Goal: Information Seeking & Learning: Learn about a topic

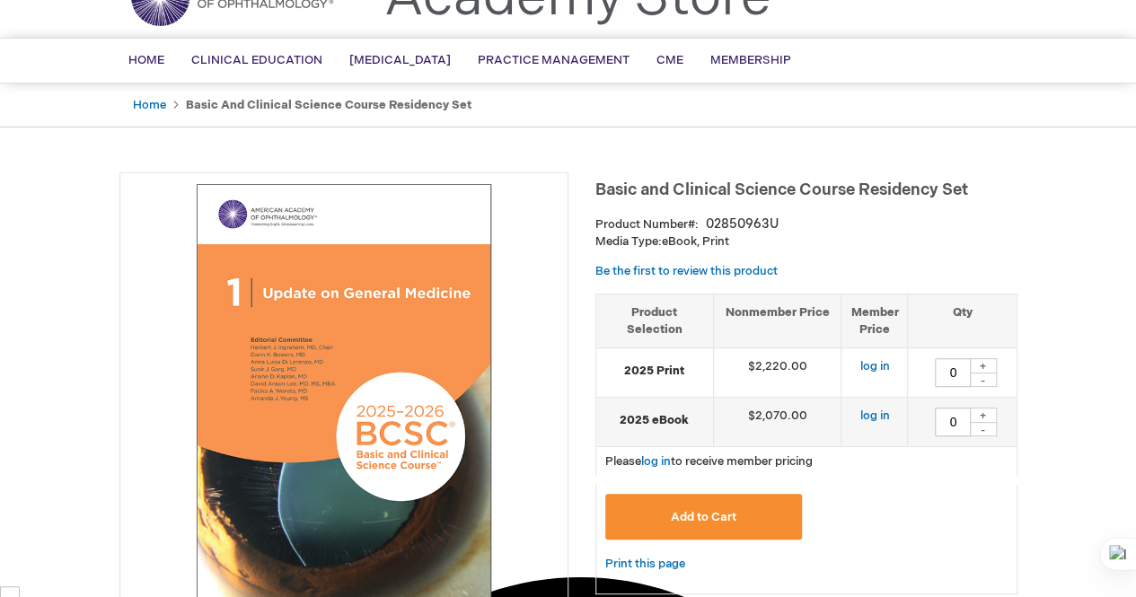
scroll to position [93, 0]
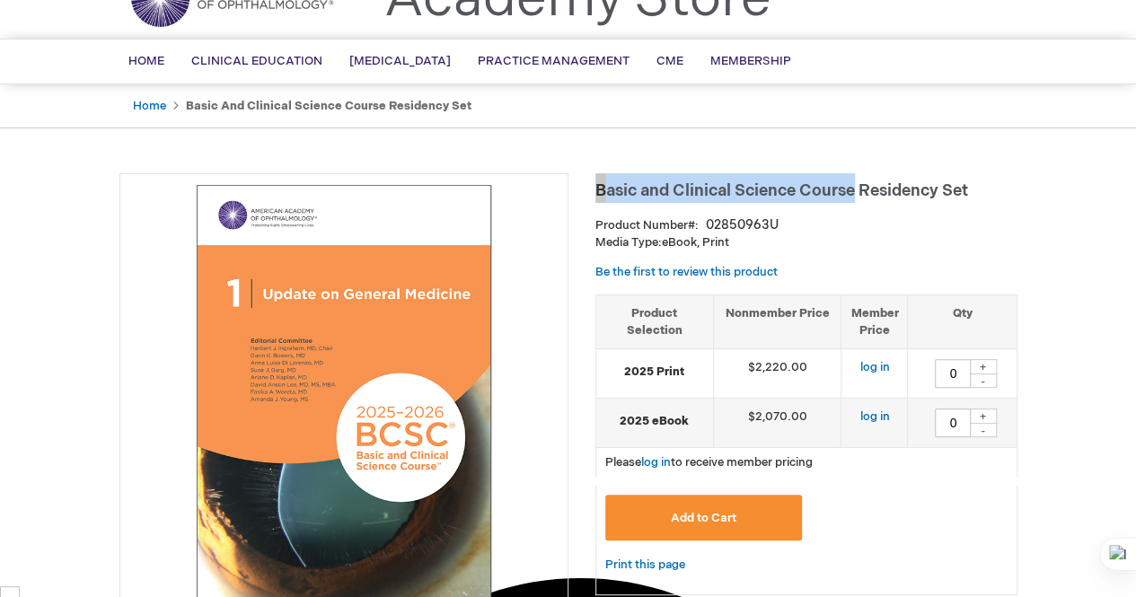
drag, startPoint x: 598, startPoint y: 192, endPoint x: 857, endPoint y: 198, distance: 258.8
type textarea "Basic and Clinical Science Course"
click at [857, 198] on span "Basic and Clinical Science Course Residency Set" at bounding box center [781, 190] width 373 height 19
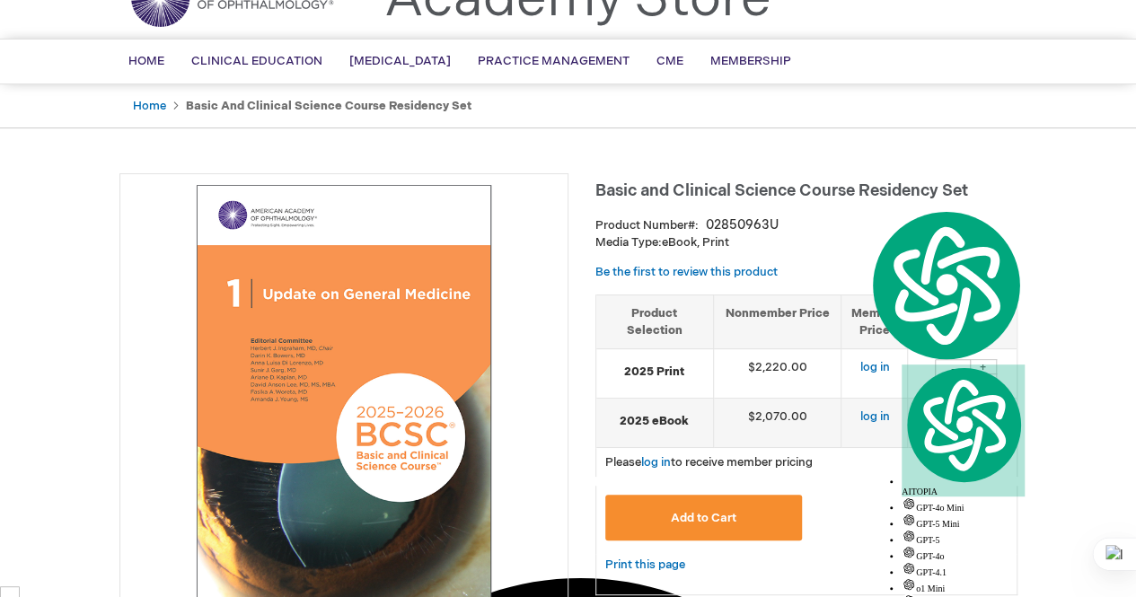
click at [798, 243] on p "Media Type: eBook, Print" at bounding box center [806, 242] width 422 height 17
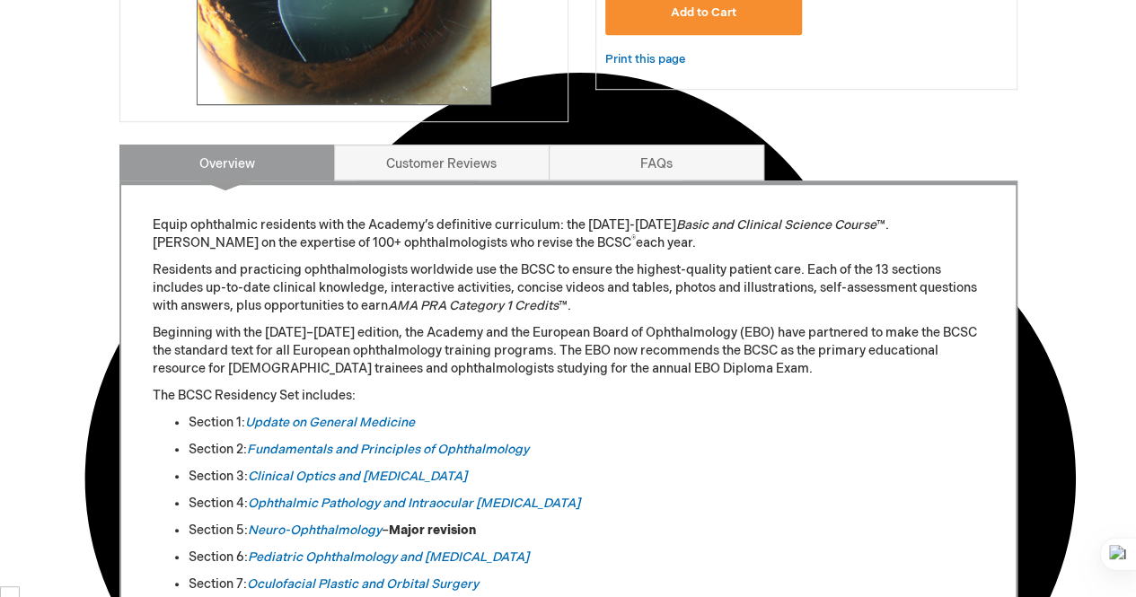
scroll to position [598, 0]
copy p "the [DATE]-[DATE] Basic and Clinical Science Course"
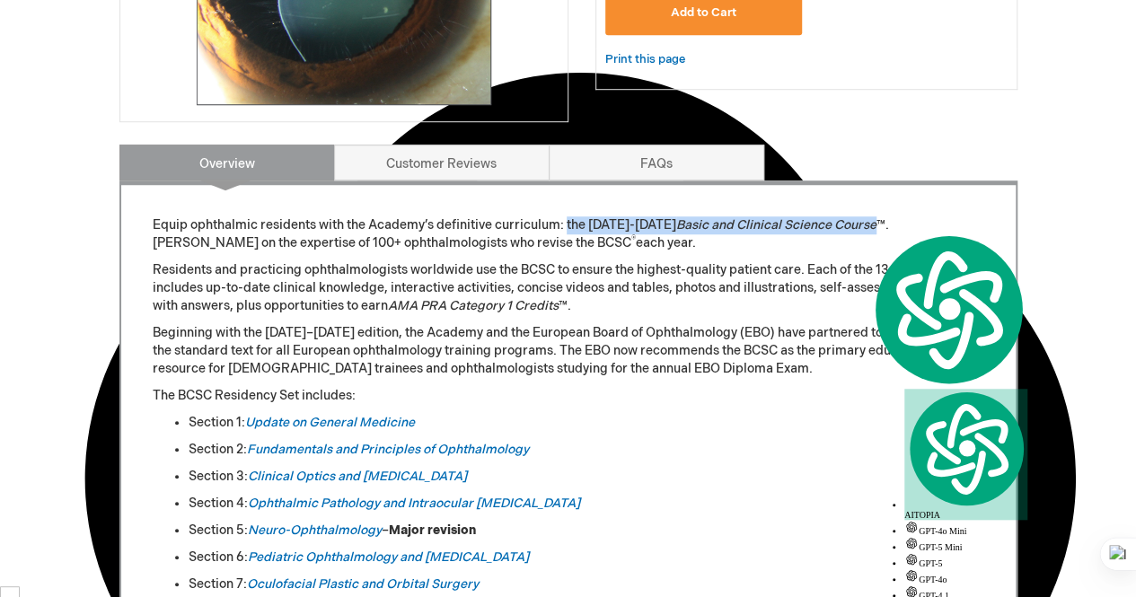
drag, startPoint x: 567, startPoint y: 224, endPoint x: 860, endPoint y: 223, distance: 292.8
click at [860, 223] on p "Equip ophthalmic residents with the Academy’s definitive curriculum: the [DATE]…" at bounding box center [569, 234] width 832 height 36
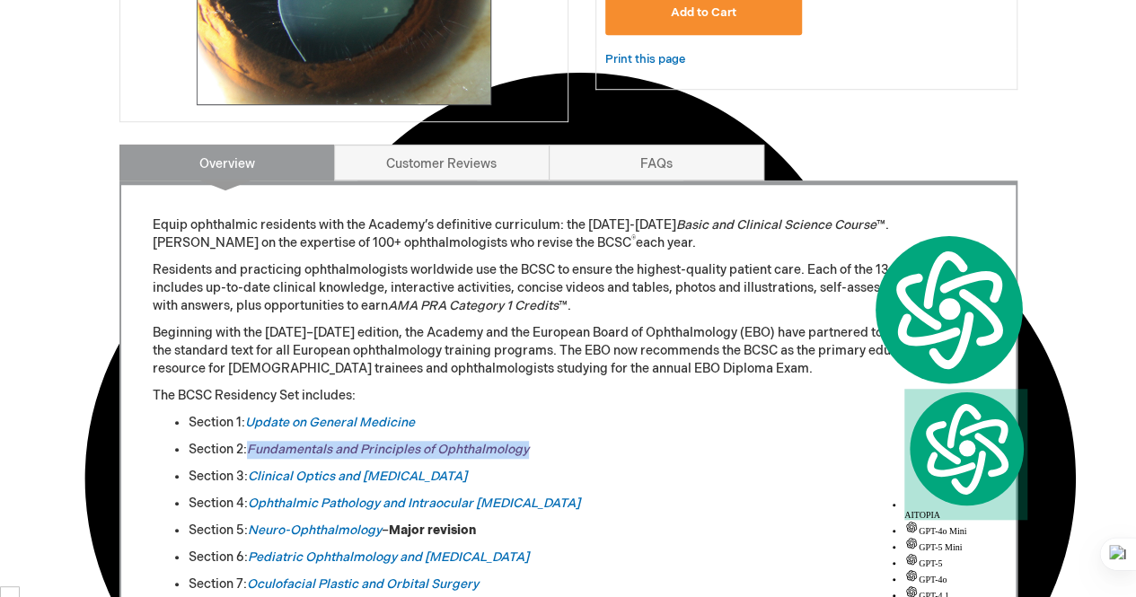
copy link "Fundamentals and Principles of Ophthalmology"
drag, startPoint x: 587, startPoint y: 443, endPoint x: 251, endPoint y: 443, distance: 335.9
click at [251, 443] on li "Section 2: Fundamentals and Principles of Ophthalmology" at bounding box center [587, 450] width 796 height 18
copy link "Fundamentals and Principles of Ophthalmology"
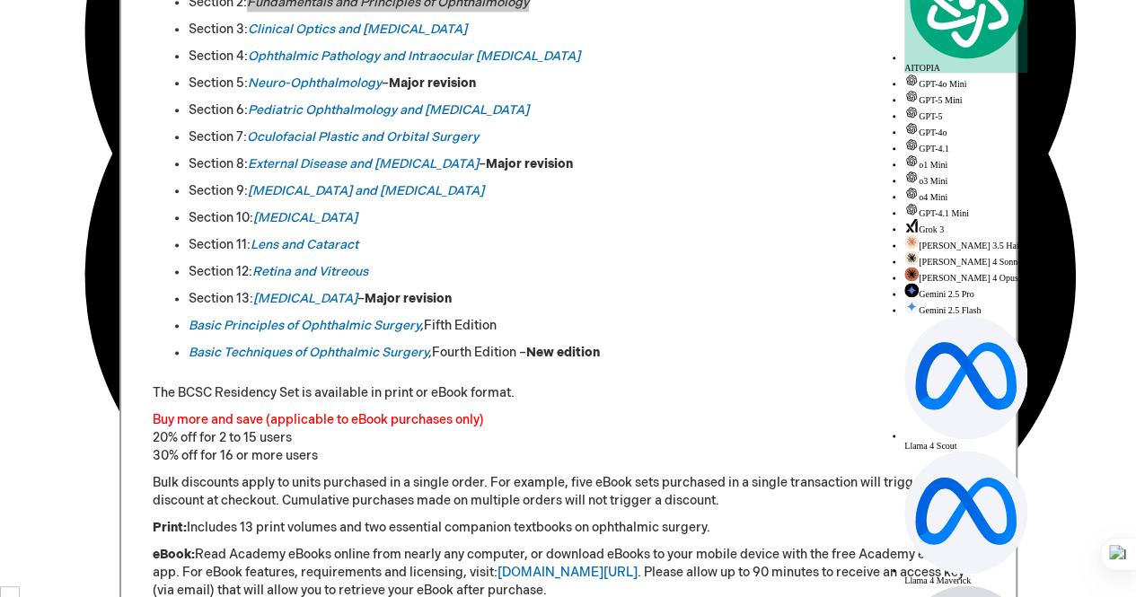
scroll to position [1046, 0]
